Goal: Task Accomplishment & Management: Use online tool/utility

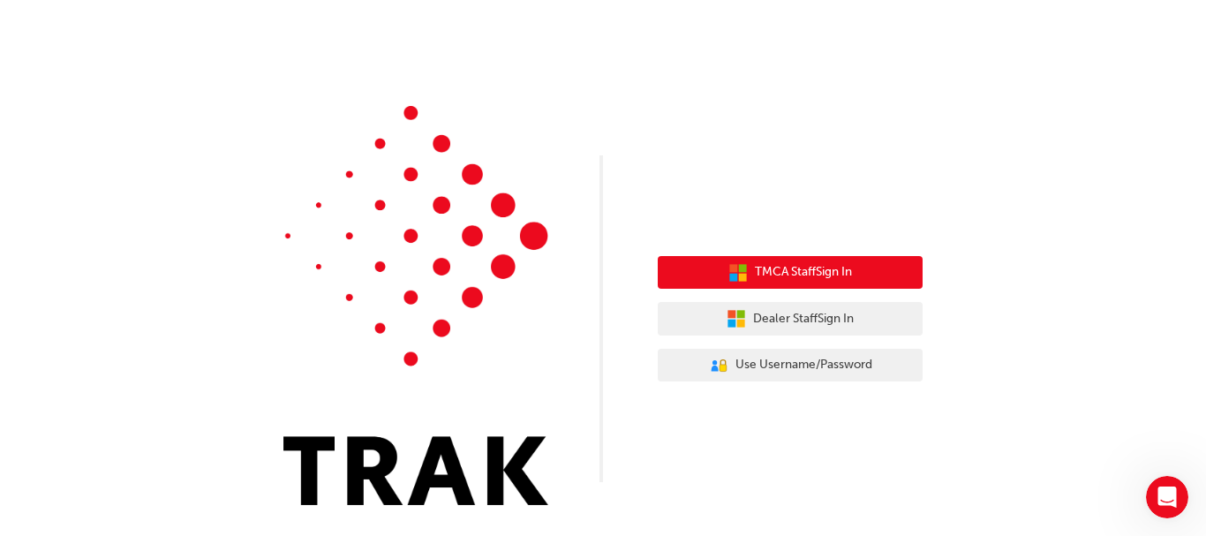
click at [770, 261] on button "TMCA Staff Sign In" at bounding box center [790, 273] width 265 height 34
click at [841, 280] on span "TMCA Staff Sign In" at bounding box center [803, 272] width 97 height 20
click at [843, 269] on span "TMCA Staff Sign In" at bounding box center [803, 272] width 97 height 20
